Goal: Navigation & Orientation: Find specific page/section

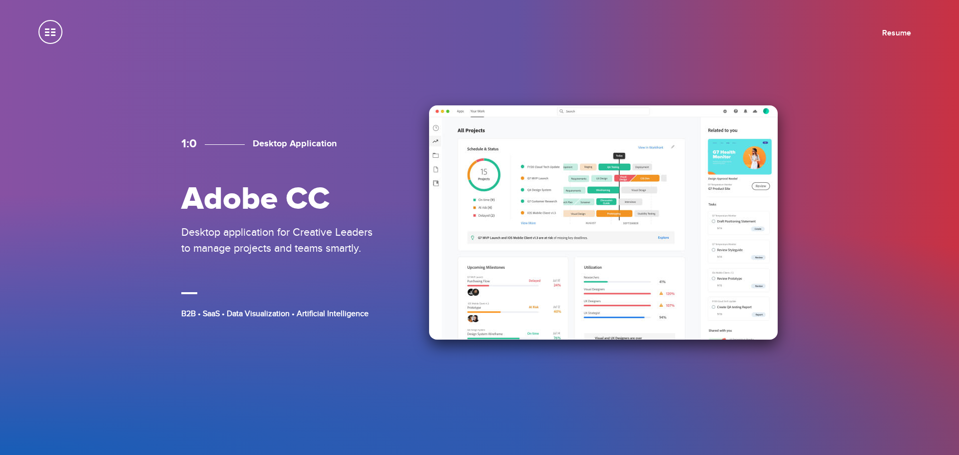
click at [311, 245] on p "Desktop application for Creative Leaders to manage projects and teams smartly." at bounding box center [281, 240] width 200 height 32
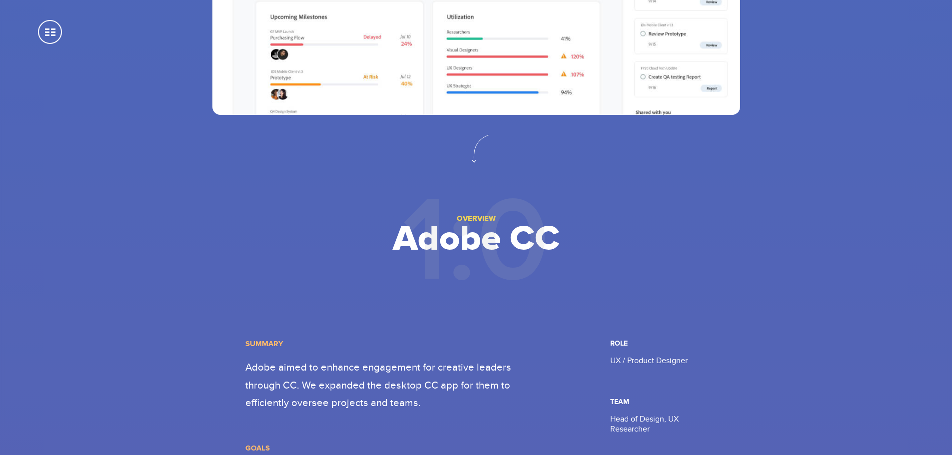
scroll to position [400, 0]
